Goal: Use online tool/utility

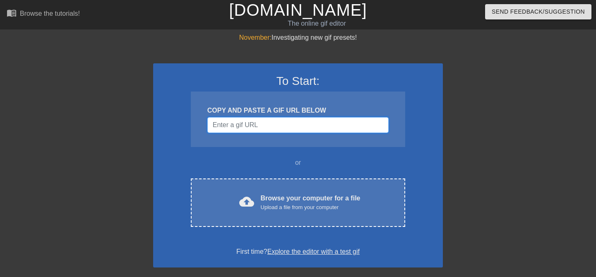
click at [269, 125] on input "Username" at bounding box center [297, 125] width 181 height 16
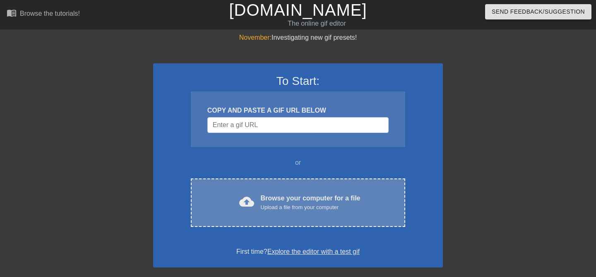
click at [286, 200] on div "Browse your computer for a file Upload a file from your computer" at bounding box center [311, 202] width 100 height 18
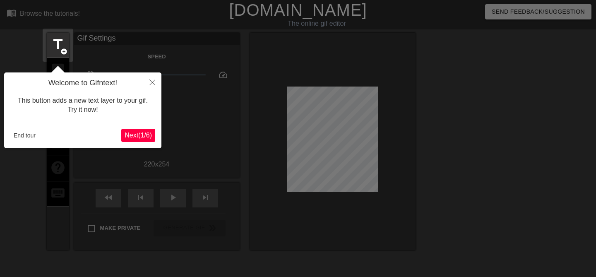
scroll to position [20, 0]
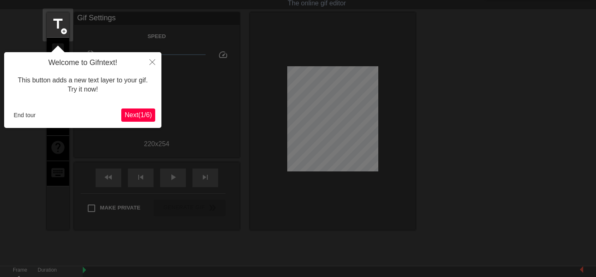
click at [138, 113] on span "Next ( 1 / 6 )" at bounding box center [138, 114] width 27 height 7
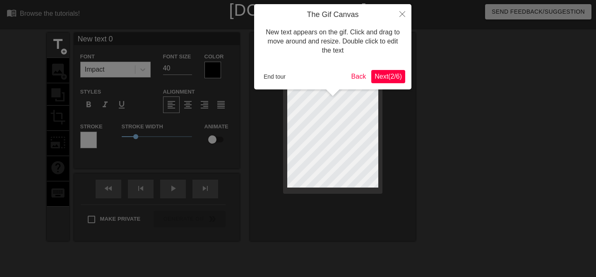
click at [381, 73] on span "Next ( 2 / 6 )" at bounding box center [387, 76] width 27 height 7
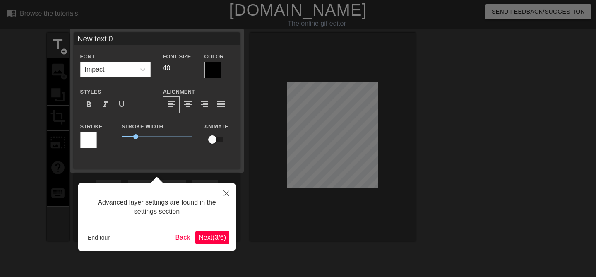
scroll to position [20, 0]
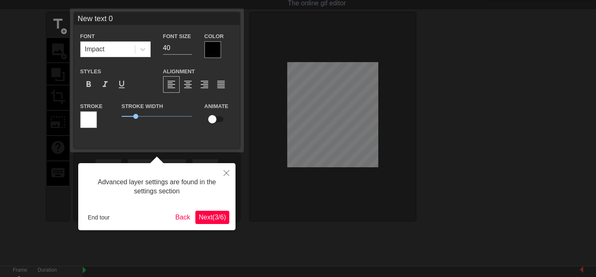
click at [208, 220] on span "Next ( 3 / 6 )" at bounding box center [212, 216] width 27 height 7
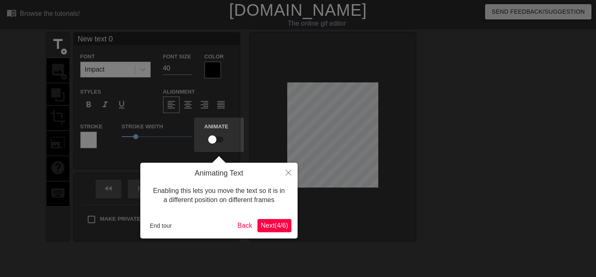
click at [265, 225] on span "Next ( 4 / 6 )" at bounding box center [274, 225] width 27 height 7
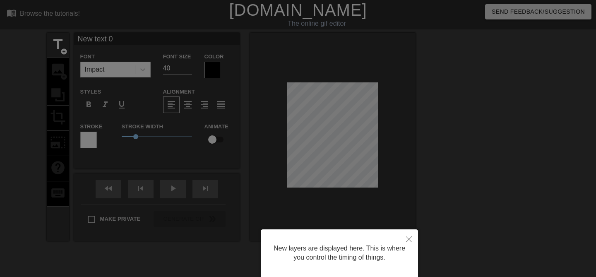
scroll to position [60, 0]
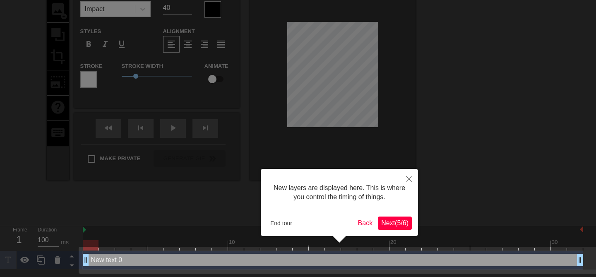
click at [385, 225] on span "Next ( 5 / 6 )" at bounding box center [394, 222] width 27 height 7
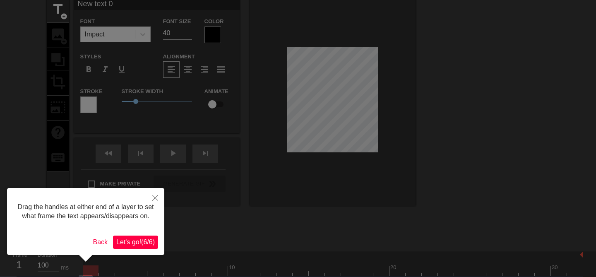
scroll to position [36, 0]
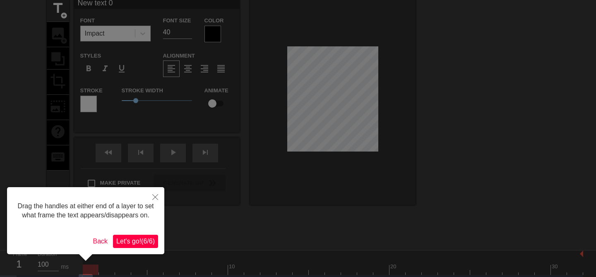
click at [139, 244] on span "Let's go! ( 6 / 6 )" at bounding box center [135, 240] width 38 height 7
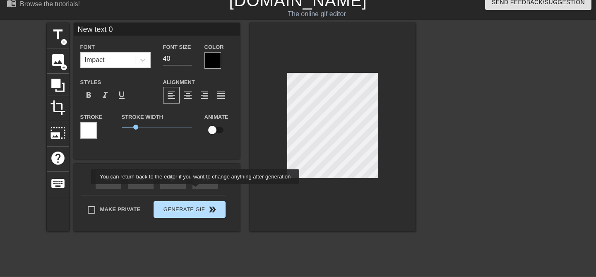
scroll to position [0, 0]
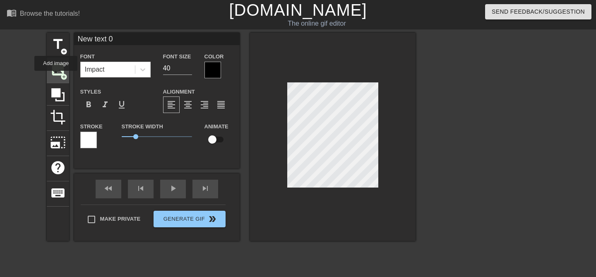
click at [56, 77] on span "image" at bounding box center [58, 70] width 16 height 16
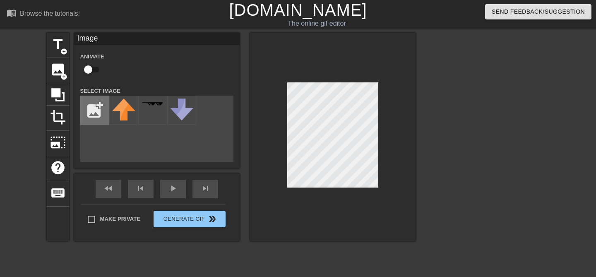
click at [100, 117] on input "file" at bounding box center [95, 110] width 28 height 28
type input "C:\fakepath\Screenshot [DATE] 13.23.54.png"
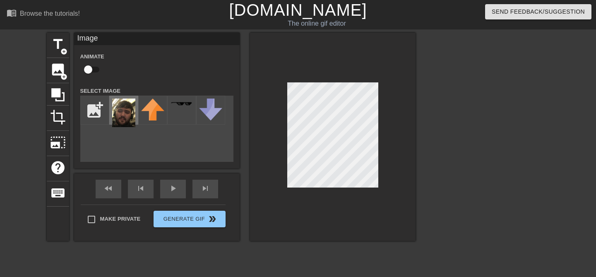
click at [128, 120] on img at bounding box center [123, 112] width 23 height 29
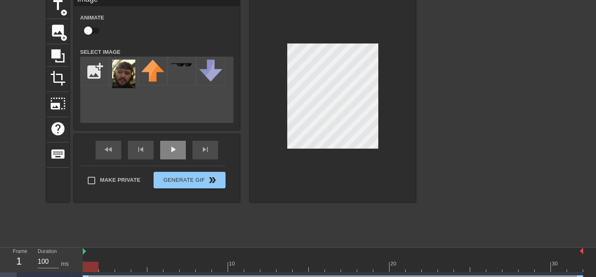
scroll to position [73, 0]
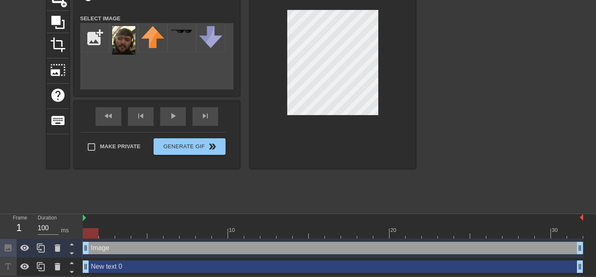
drag, startPoint x: 89, startPoint y: 232, endPoint x: 82, endPoint y: 237, distance: 8.9
click at [82, 237] on div "Frame 1 Duration 100 ms 10 20 30 Image drag_handle drag_handle New text 0 drag_…" at bounding box center [298, 245] width 596 height 62
drag, startPoint x: 86, startPoint y: 249, endPoint x: 156, endPoint y: 250, distance: 69.9
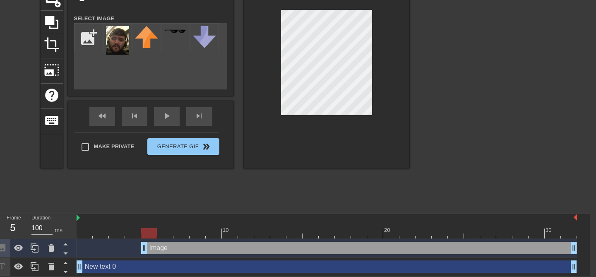
click at [213, 232] on div at bounding box center [327, 233] width 500 height 10
click at [246, 231] on div at bounding box center [327, 233] width 500 height 10
click at [288, 232] on div at bounding box center [327, 233] width 500 height 10
drag, startPoint x: 288, startPoint y: 232, endPoint x: 277, endPoint y: 230, distance: 10.9
click at [277, 230] on div at bounding box center [278, 233] width 16 height 10
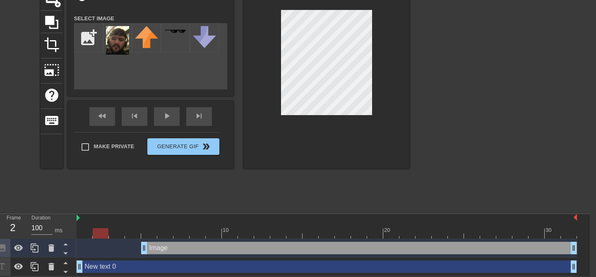
click at [100, 226] on div at bounding box center [101, 227] width 16 height 10
click at [90, 222] on div at bounding box center [85, 227] width 16 height 10
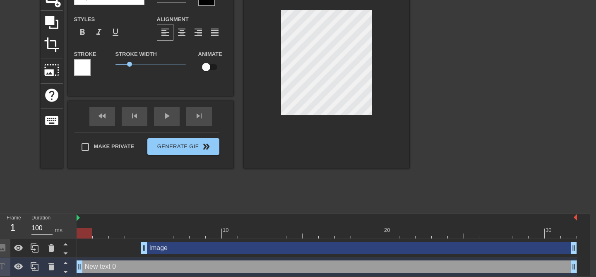
scroll to position [54, 6]
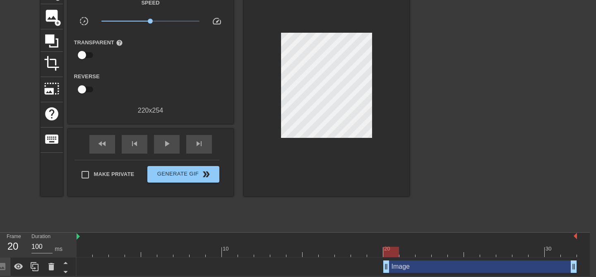
drag, startPoint x: 147, startPoint y: 268, endPoint x: 387, endPoint y: 271, distance: 239.9
click at [102, 245] on div at bounding box center [101, 246] width 16 height 10
drag, startPoint x: 96, startPoint y: 241, endPoint x: 65, endPoint y: 240, distance: 31.0
click at [65, 240] on div "Frame 1 Duration 100 ms 10 20 30 Image drag_handle drag_handle" at bounding box center [292, 253] width 596 height 43
click at [87, 241] on div at bounding box center [85, 246] width 16 height 10
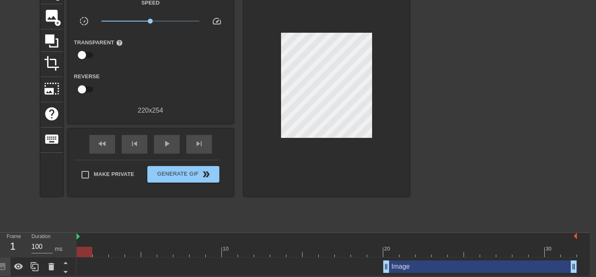
click at [103, 241] on div at bounding box center [101, 246] width 16 height 10
click at [82, 223] on div "title add_circle image add_circle crop photo_size_select_large help keyboard Gi…" at bounding box center [225, 103] width 369 height 248
drag, startPoint x: 88, startPoint y: 247, endPoint x: 69, endPoint y: 244, distance: 19.2
click at [69, 244] on div "Frame 1 Duration 100 ms 10 20 30 Image drag_handle drag_handle" at bounding box center [292, 253] width 596 height 43
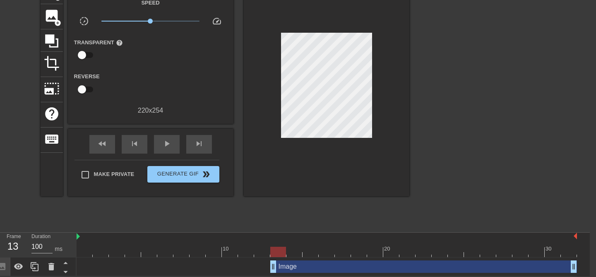
drag, startPoint x: 384, startPoint y: 267, endPoint x: 275, endPoint y: 260, distance: 109.0
drag, startPoint x: 275, startPoint y: 250, endPoint x: 285, endPoint y: 250, distance: 9.9
click at [285, 250] on div at bounding box center [278, 252] width 16 height 10
drag, startPoint x: 101, startPoint y: 245, endPoint x: 63, endPoint y: 239, distance: 38.1
click at [63, 239] on div "Frame 1 Duration 100 ms 10 20 30 Image drag_handle drag_handle" at bounding box center [292, 253] width 596 height 43
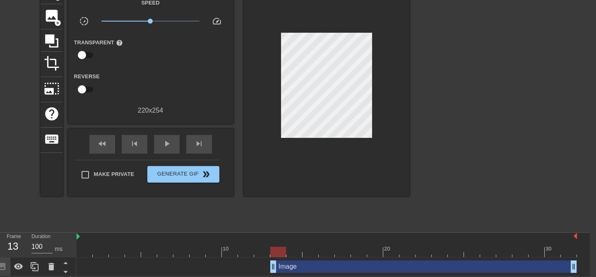
drag, startPoint x: 271, startPoint y: 267, endPoint x: 267, endPoint y: 267, distance: 4.6
click at [267, 267] on div "Image drag_handle drag_handle" at bounding box center [327, 266] width 500 height 12
click at [278, 253] on div at bounding box center [278, 252] width 16 height 10
drag, startPoint x: 285, startPoint y: 255, endPoint x: 299, endPoint y: 254, distance: 13.7
click at [299, 254] on div at bounding box center [294, 252] width 16 height 10
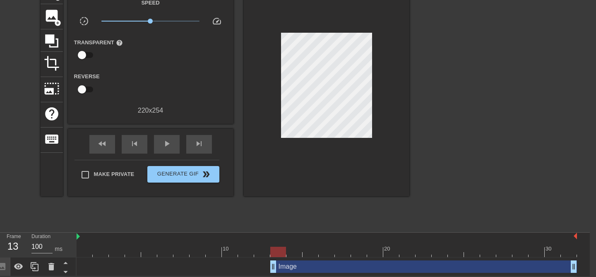
drag, startPoint x: 295, startPoint y: 251, endPoint x: 277, endPoint y: 253, distance: 18.7
click at [277, 253] on div at bounding box center [278, 252] width 16 height 10
click at [307, 268] on div "Image drag_handle drag_handle" at bounding box center [423, 266] width 307 height 12
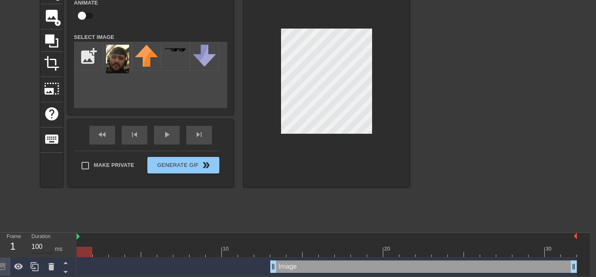
drag, startPoint x: 113, startPoint y: 241, endPoint x: 47, endPoint y: 239, distance: 66.2
click at [47, 239] on div "Frame 1 Duration 100 ms 10 20 30 Image drag_handle drag_handle" at bounding box center [292, 253] width 596 height 43
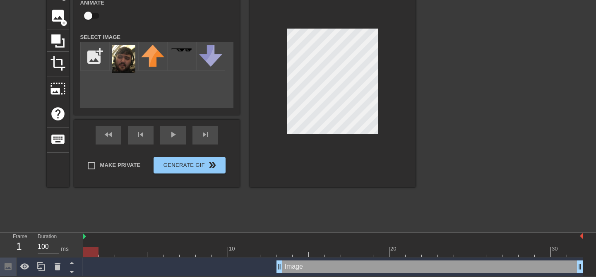
drag, startPoint x: 143, startPoint y: 240, endPoint x: 74, endPoint y: 241, distance: 69.1
click at [74, 241] on div "Frame 1 Duration 100 ms 10 20 30 Image drag_handle drag_handle" at bounding box center [298, 253] width 596 height 43
